Goal: Information Seeking & Learning: Learn about a topic

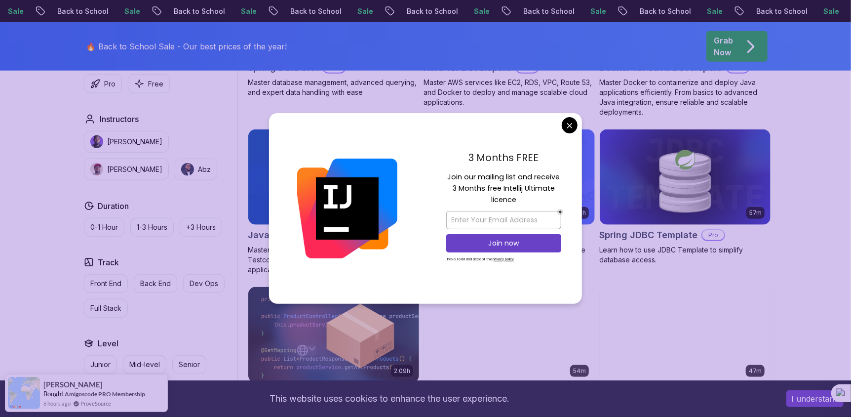
scroll to position [569, 0]
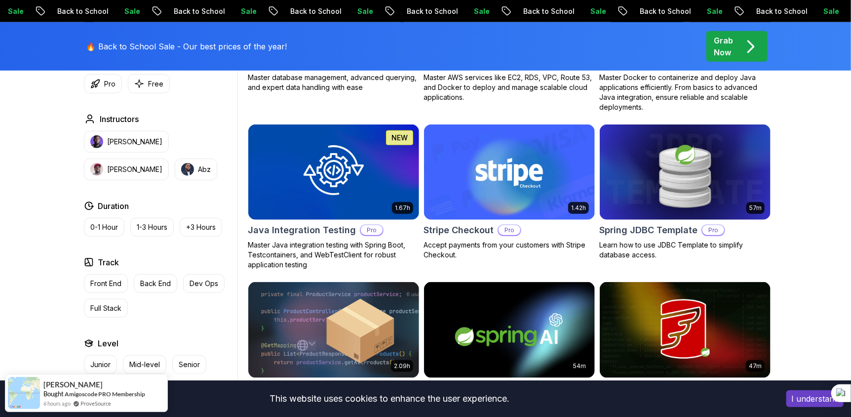
click at [572, 121] on body "Sale Back to School Sale Back to School Sale Back to School Sale Back to School…" at bounding box center [425, 272] width 851 height 1683
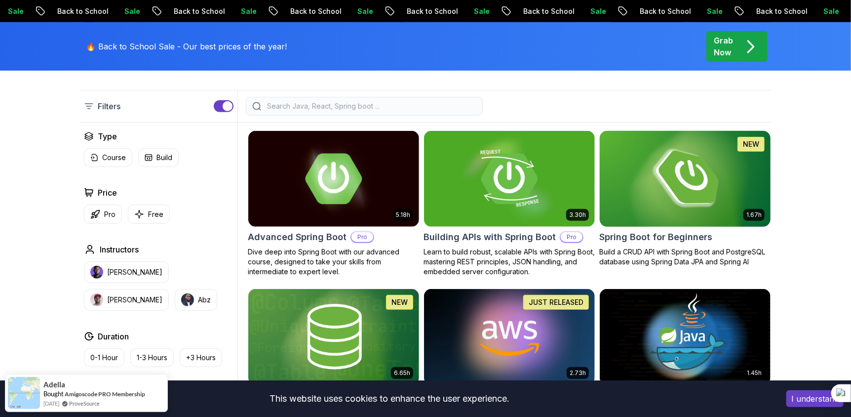
scroll to position [237, 0]
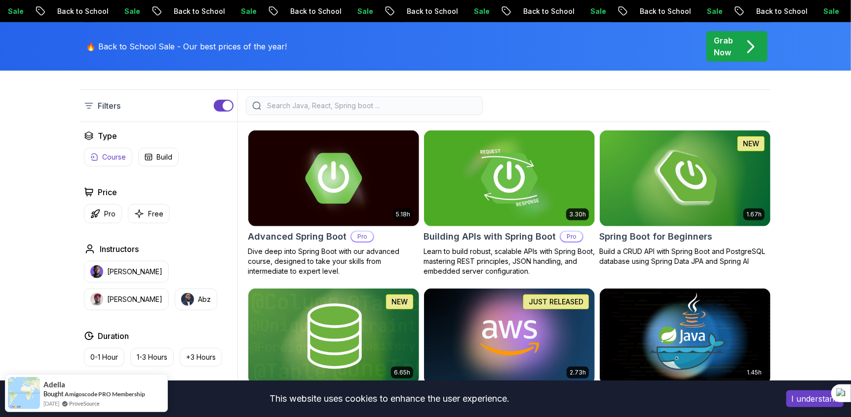
click at [100, 160] on button "Course" at bounding box center [108, 157] width 48 height 19
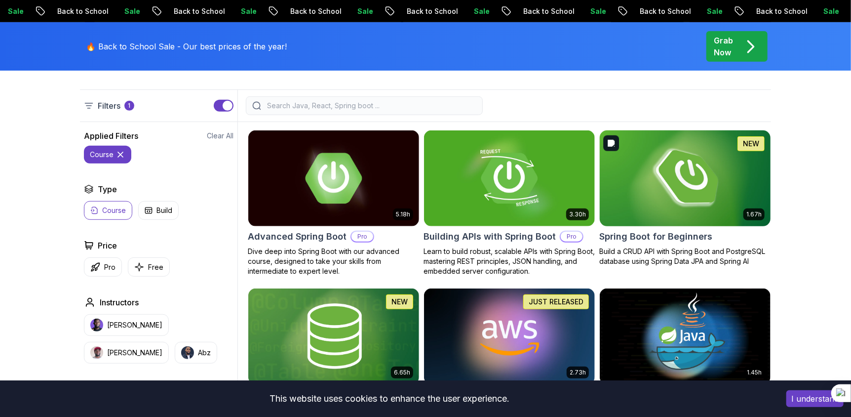
click at [659, 178] on img at bounding box center [685, 178] width 179 height 100
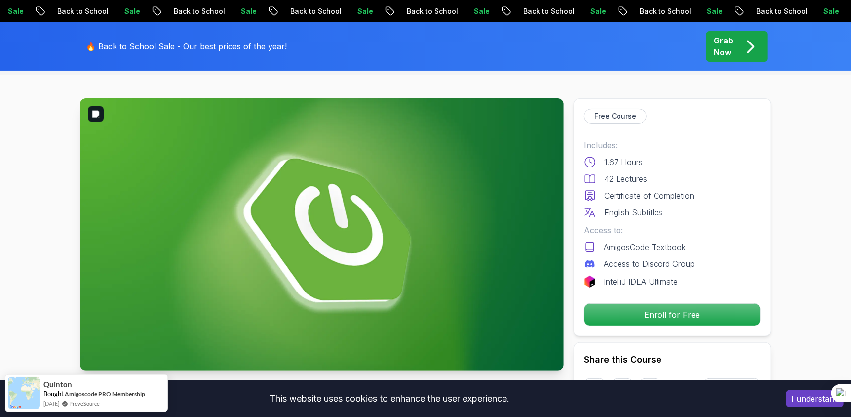
scroll to position [32, 0]
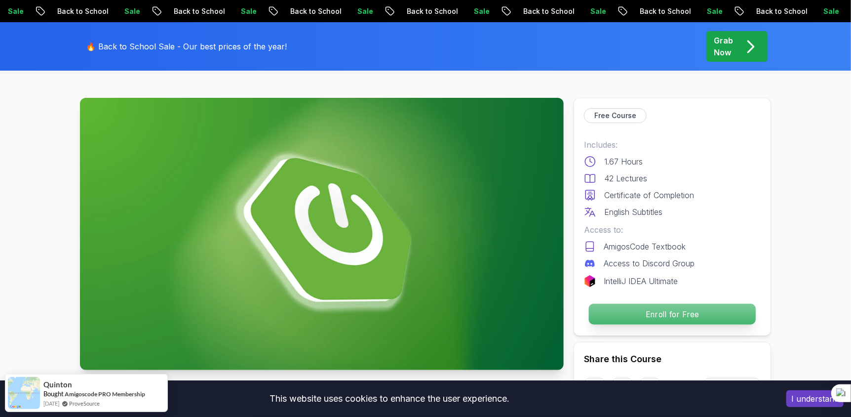
click at [653, 320] on p "Enroll for Free" at bounding box center [672, 314] width 167 height 21
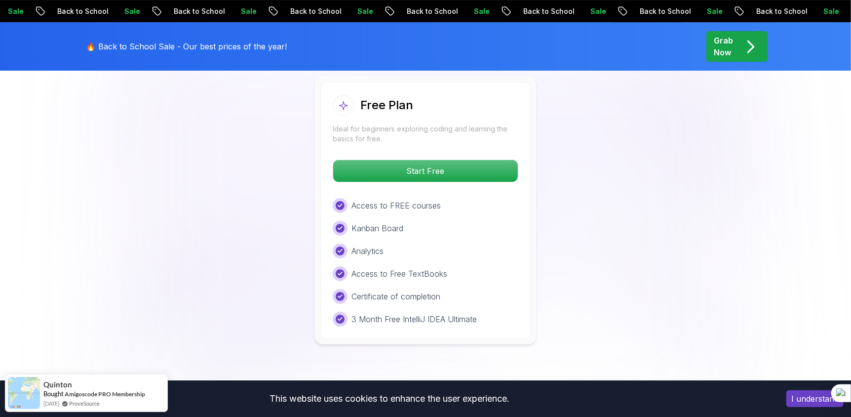
scroll to position [2091, 0]
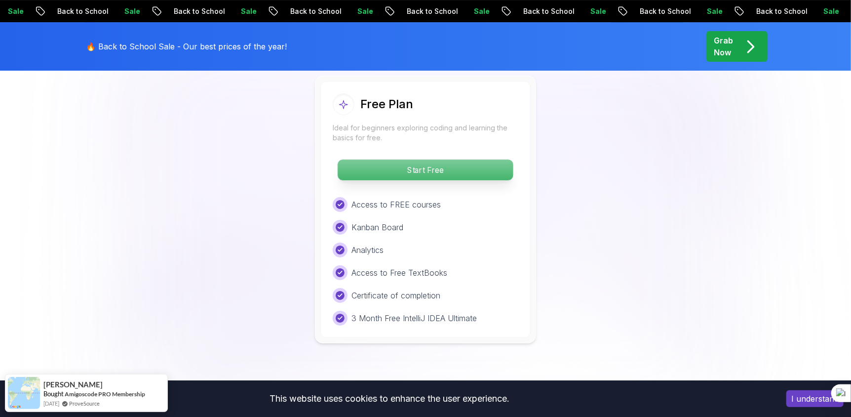
click at [429, 160] on p "Start Free" at bounding box center [425, 170] width 175 height 21
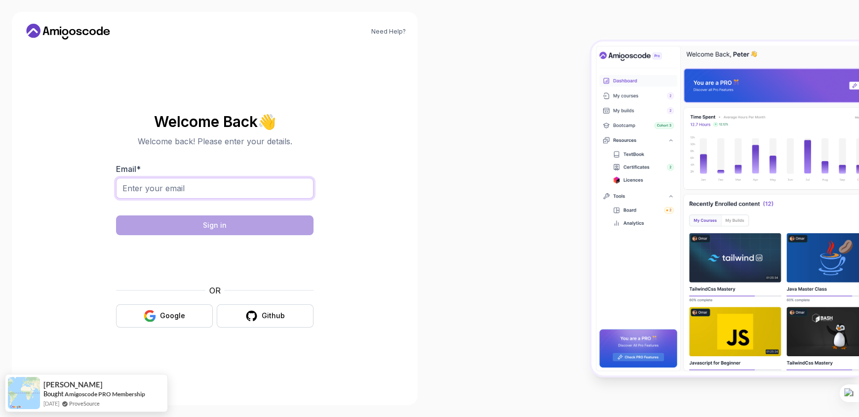
click at [264, 179] on input "Email *" at bounding box center [215, 188] width 198 height 21
type input "nisansalatharushi28@gmail.com"
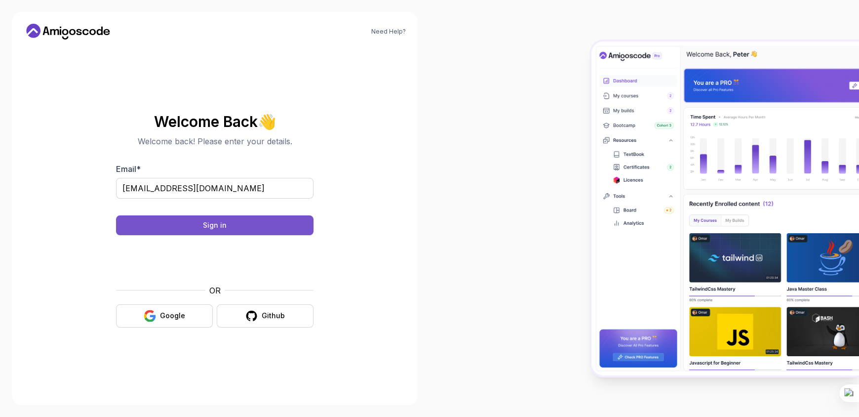
click at [186, 222] on button "Sign in" at bounding box center [215, 225] width 198 height 20
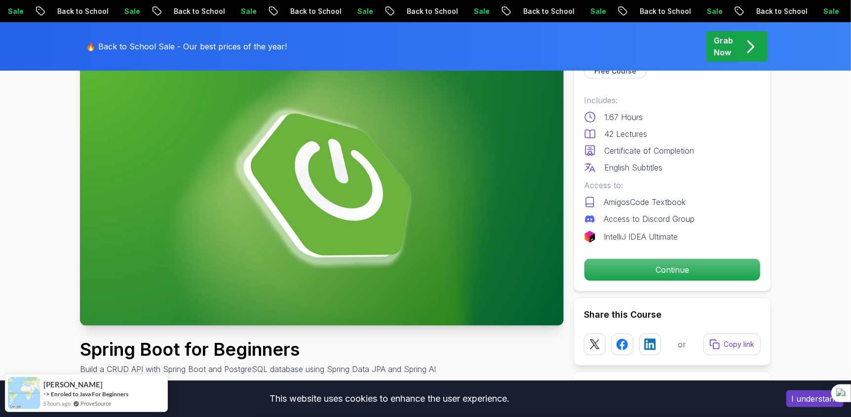
scroll to position [93, 0]
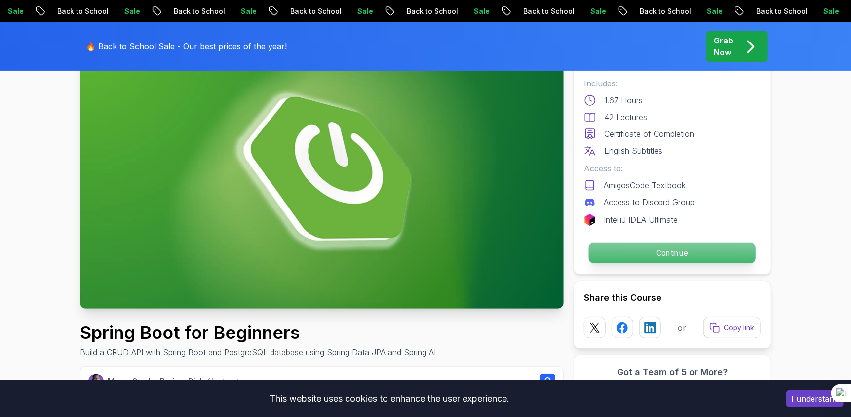
click at [673, 249] on p "Continue" at bounding box center [672, 252] width 167 height 21
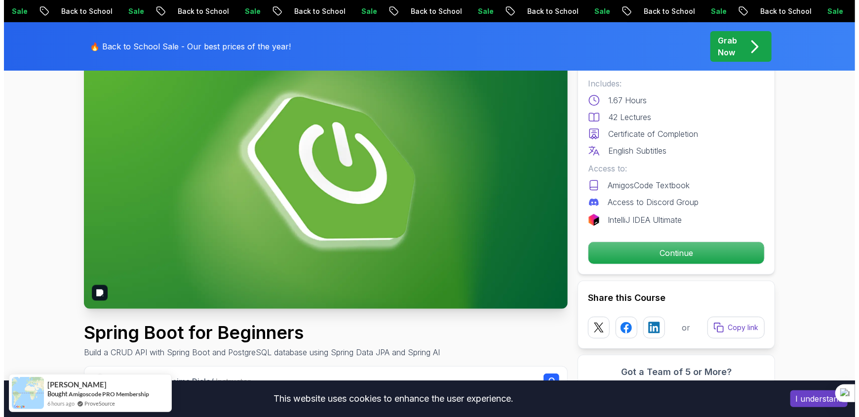
scroll to position [0, 0]
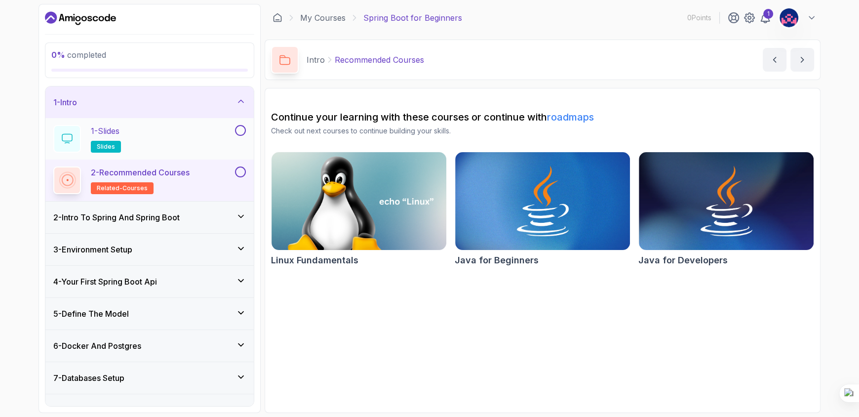
click at [181, 132] on div "1 - Slides slides" at bounding box center [143, 139] width 180 height 28
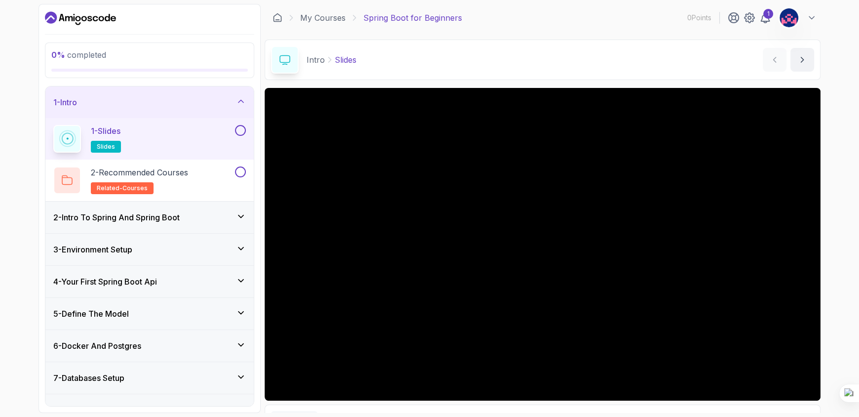
click at [110, 213] on h3 "2 - Intro To Spring And Spring Boot" at bounding box center [116, 217] width 126 height 12
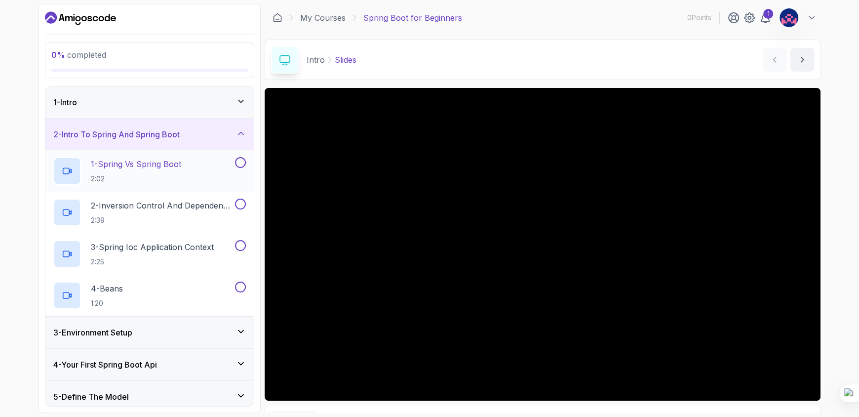
click at [105, 172] on h2 "1 - Spring Vs Spring Boot 2:02" at bounding box center [136, 171] width 90 height 26
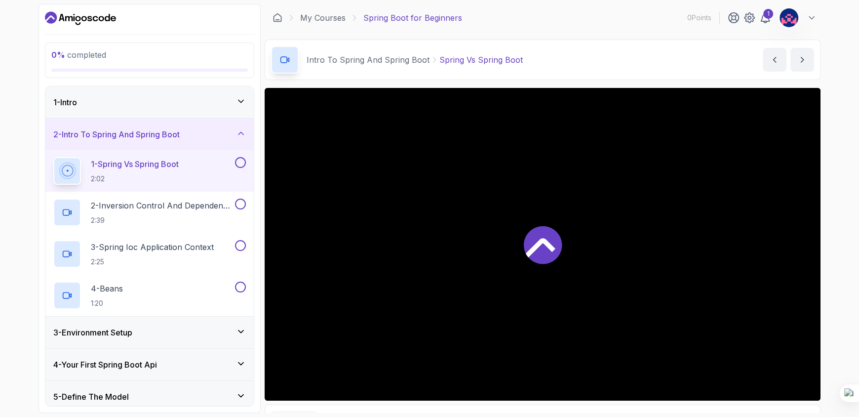
click at [100, 106] on div "1 - Intro" at bounding box center [149, 102] width 193 height 12
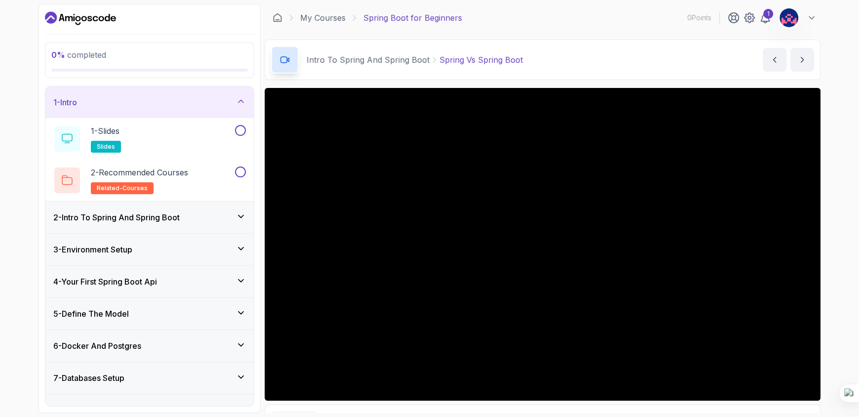
click at [154, 210] on div "2 - Intro To Spring And Spring Boot" at bounding box center [149, 217] width 208 height 32
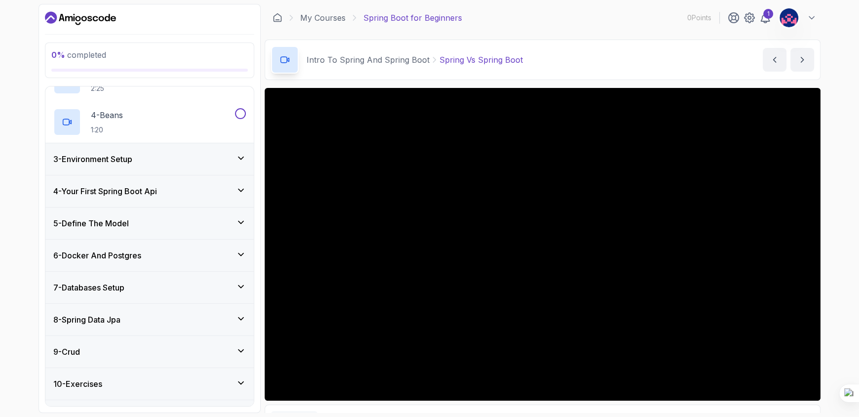
scroll to position [230, 0]
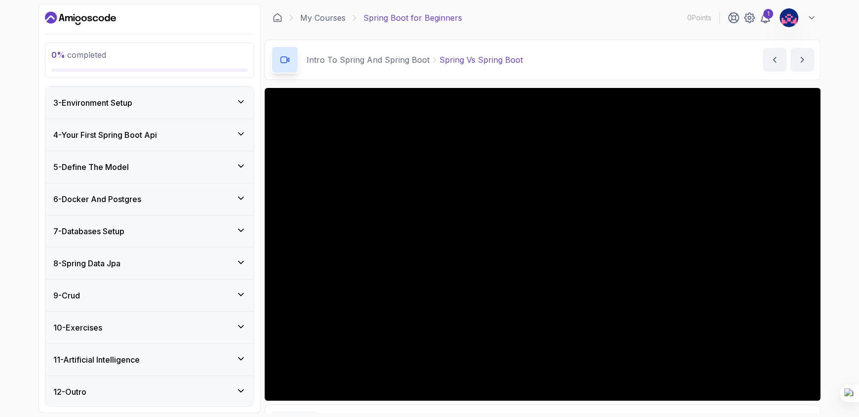
click at [217, 360] on div "11 - Artificial Intelligence" at bounding box center [149, 360] width 193 height 12
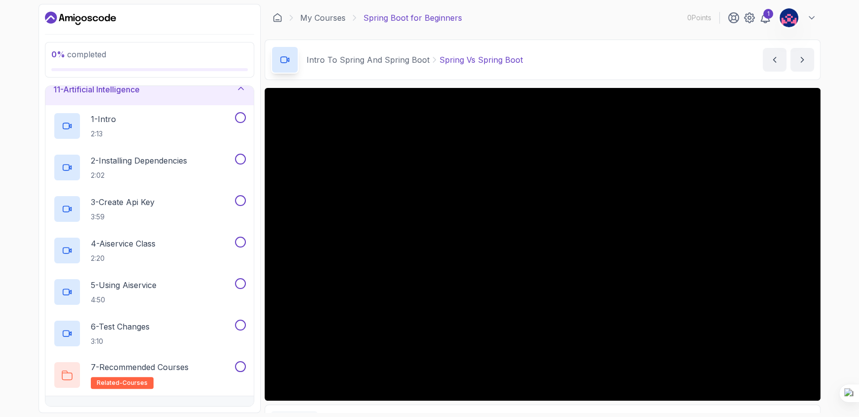
scroll to position [354, 0]
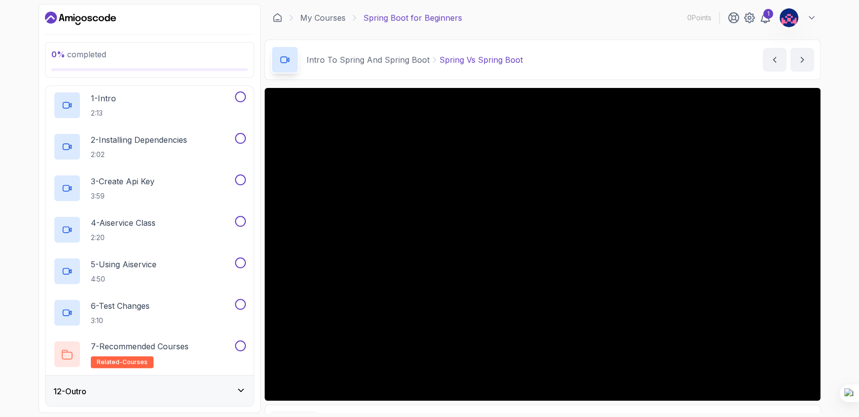
click at [237, 394] on icon at bounding box center [241, 390] width 10 height 10
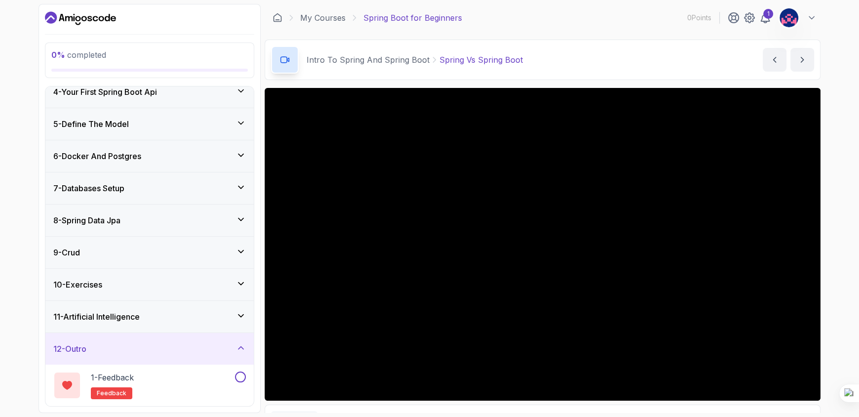
scroll to position [107, 0]
click at [219, 312] on div "11 - Artificial Intelligence" at bounding box center [149, 316] width 193 height 12
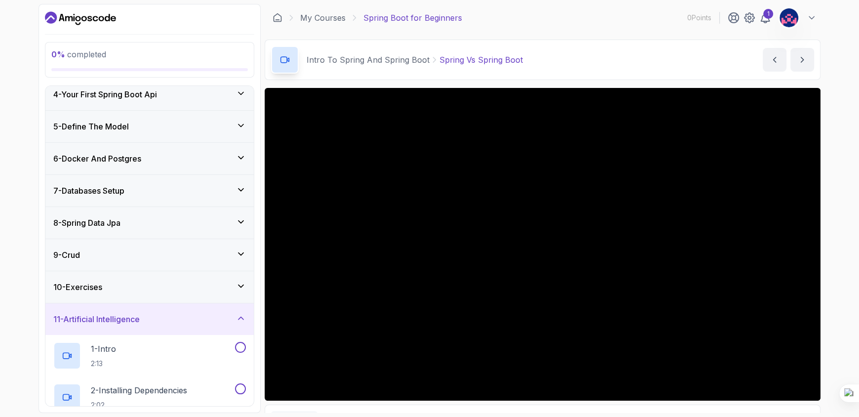
scroll to position [0, 0]
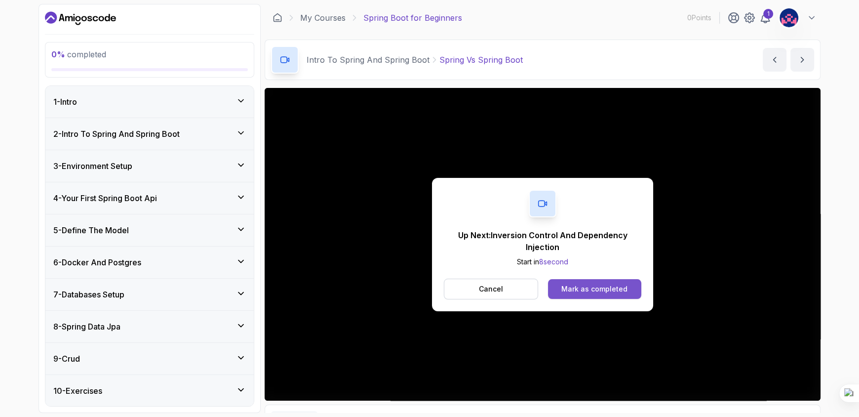
click at [582, 286] on div "Mark as completed" at bounding box center [594, 289] width 66 height 10
